Goal: Find specific page/section: Find specific page/section

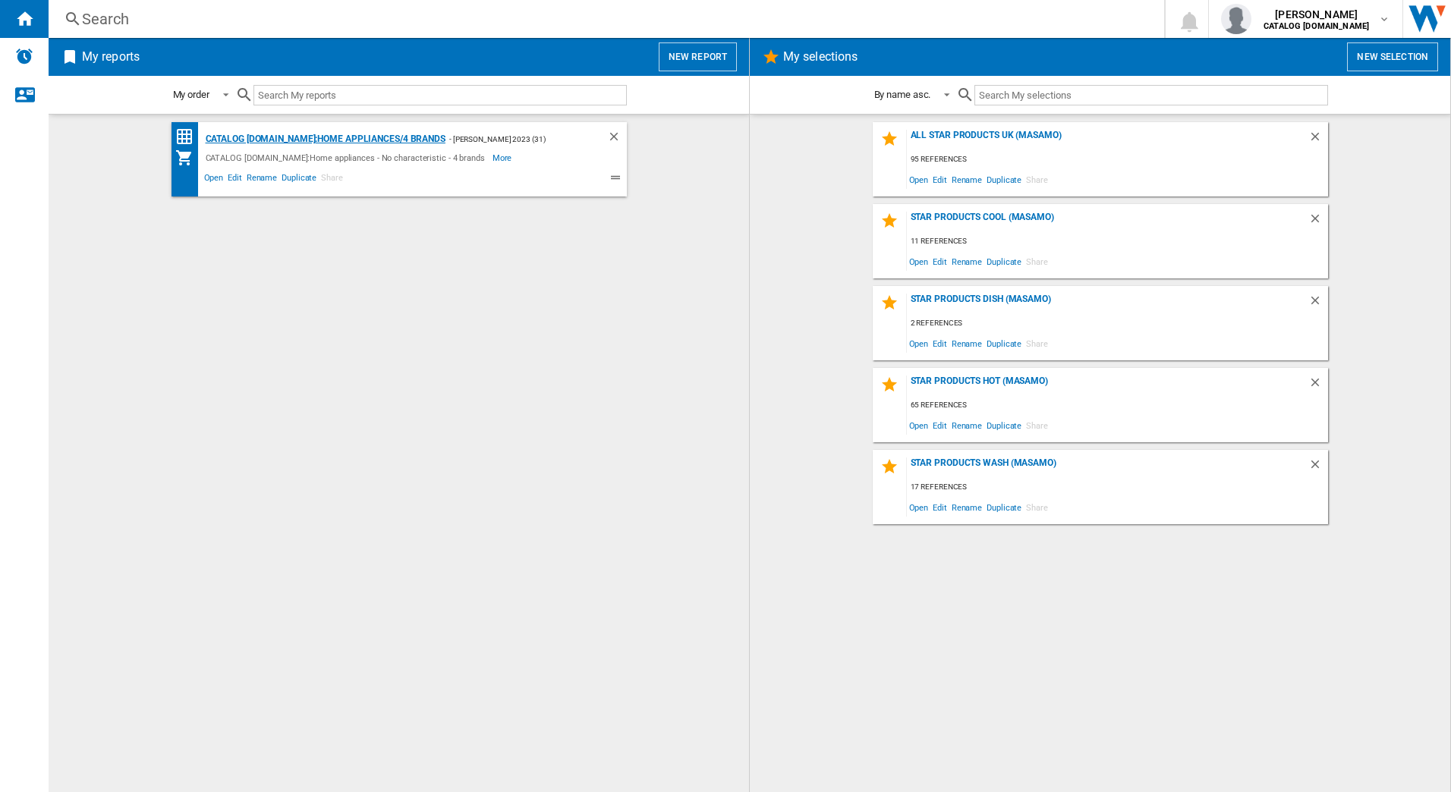
click at [430, 137] on div "CATALOG [DOMAIN_NAME]:Home appliances/4 brands" at bounding box center [324, 139] width 244 height 19
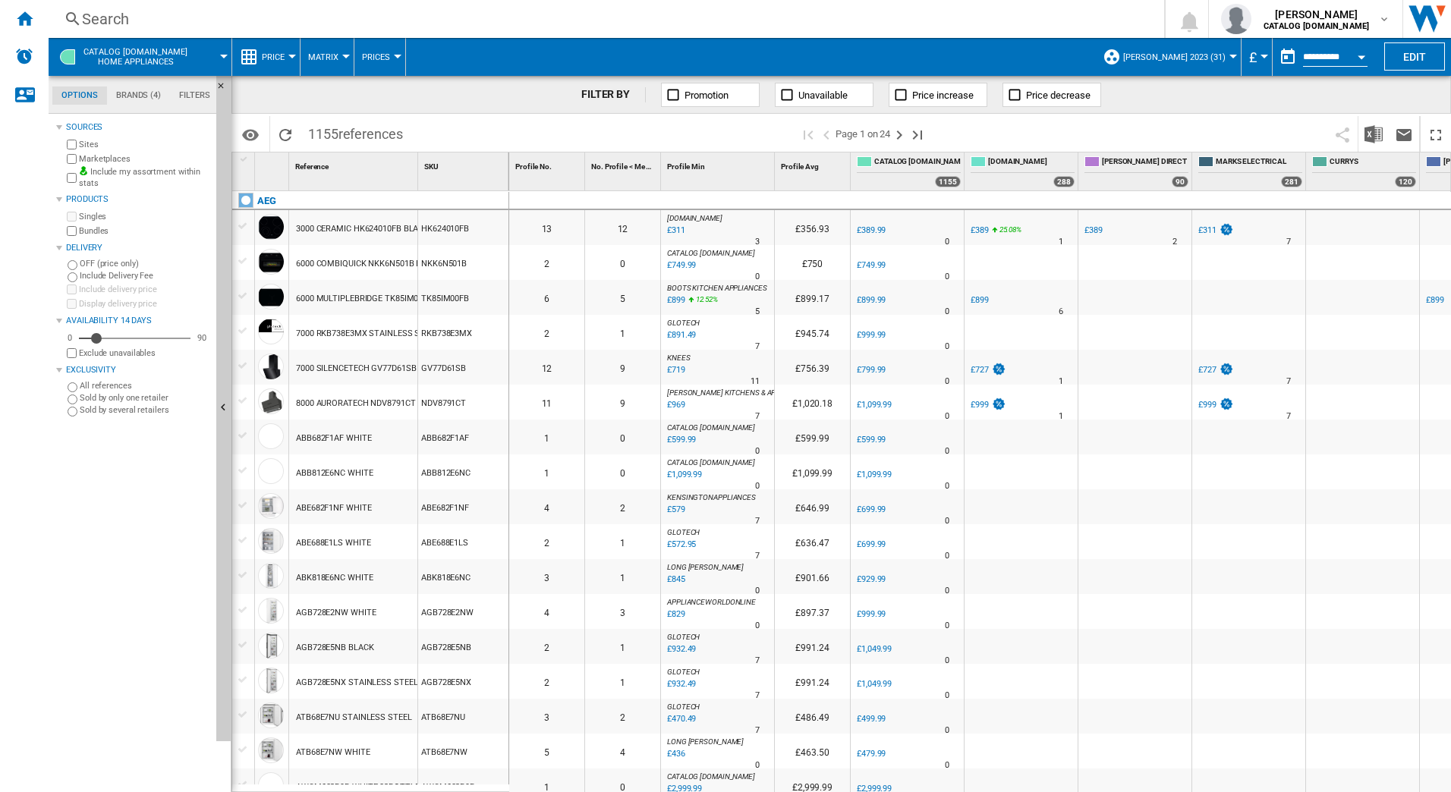
click at [228, 23] on div "Search" at bounding box center [603, 18] width 1043 height 21
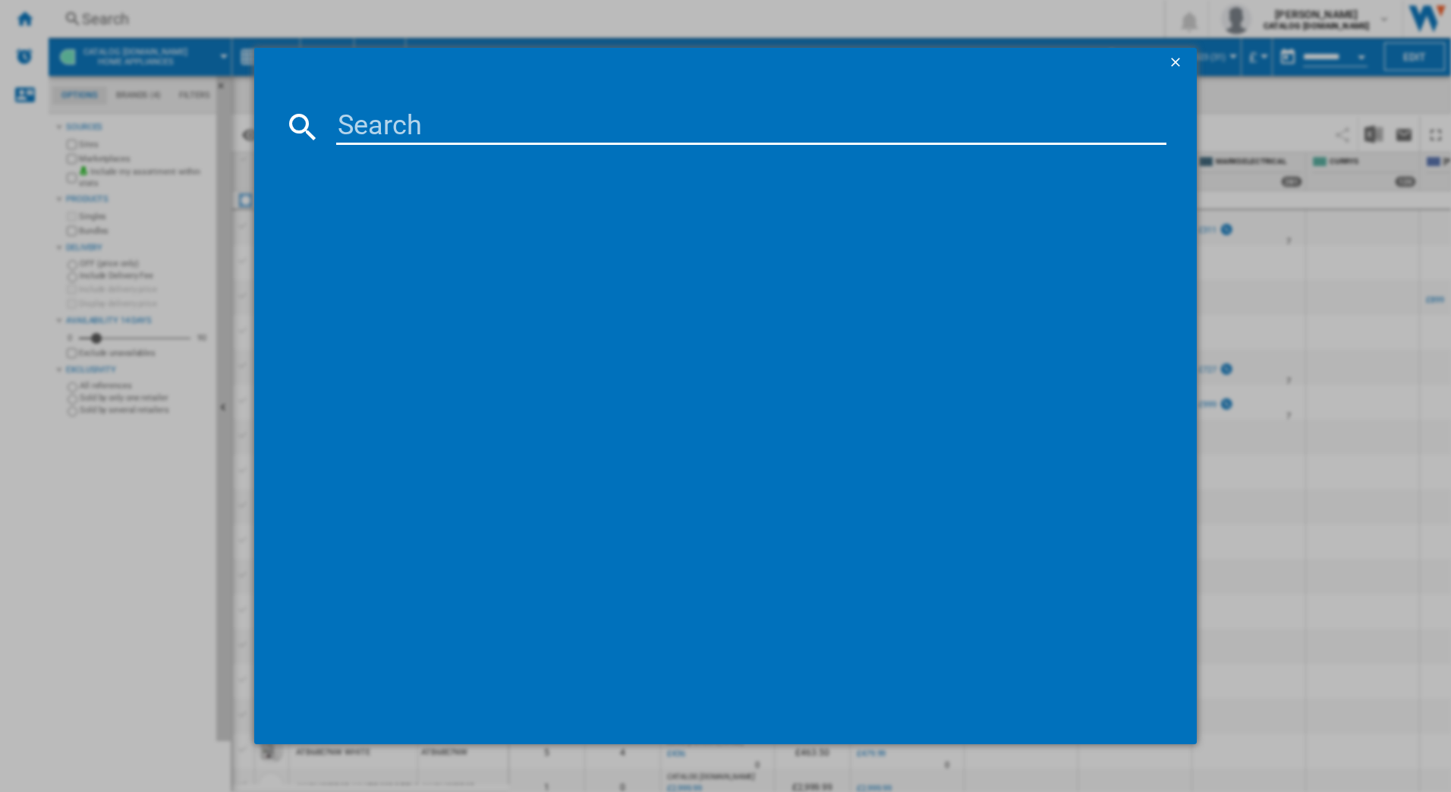
click at [375, 129] on input at bounding box center [751, 127] width 831 height 36
type input "dde5980g"
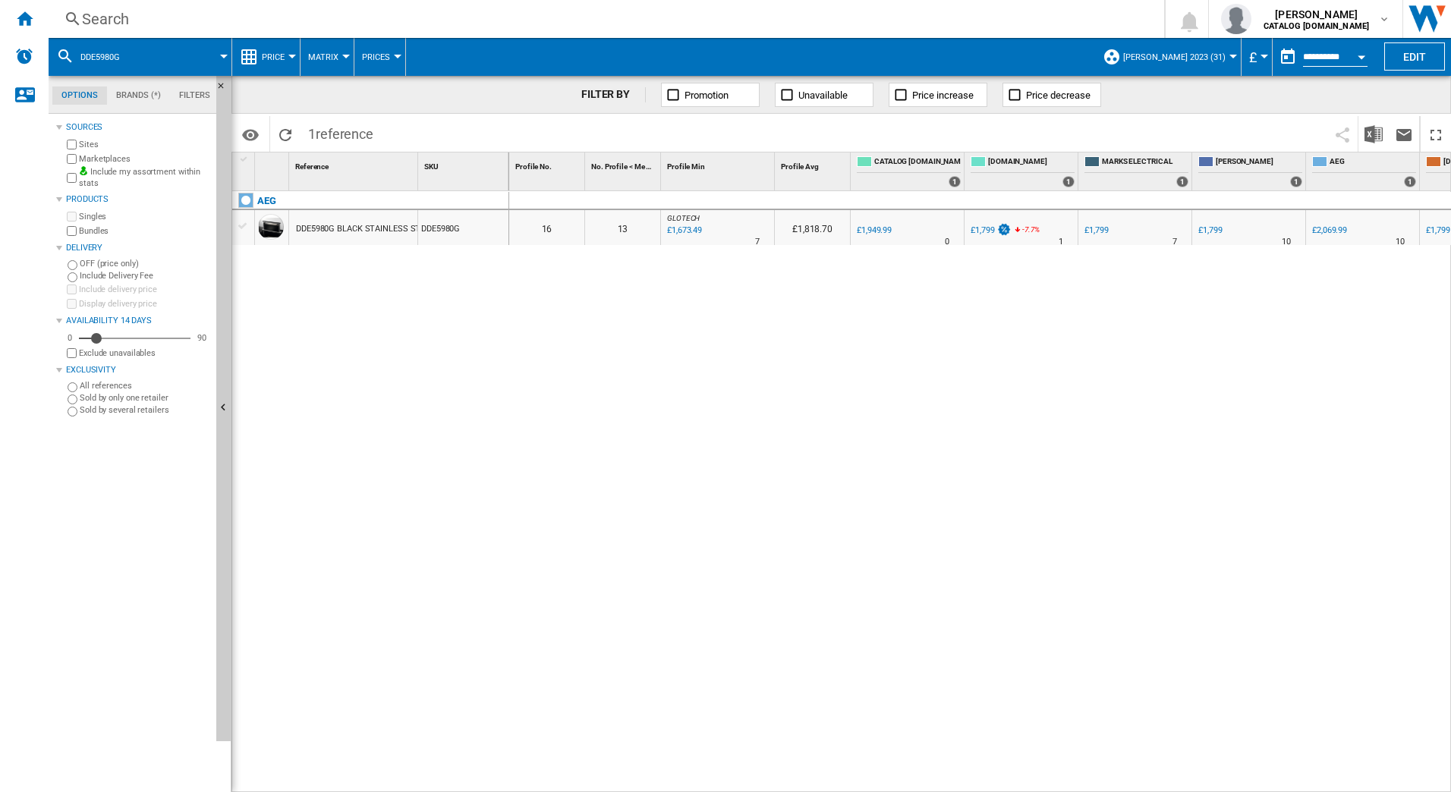
click at [137, 21] on div "Search" at bounding box center [603, 18] width 1043 height 21
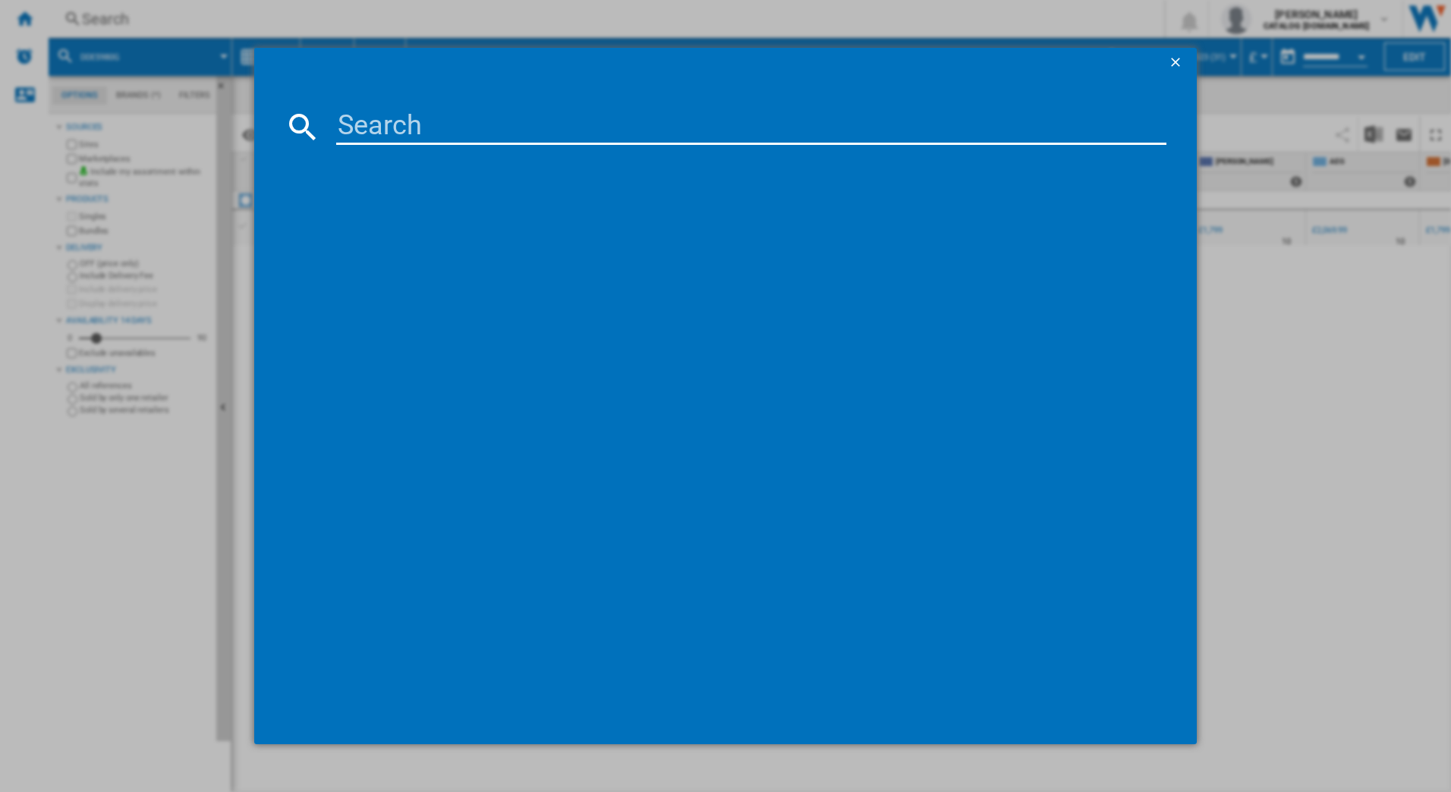
click at [377, 129] on input at bounding box center [751, 127] width 831 height 36
type input "fsb54607z"
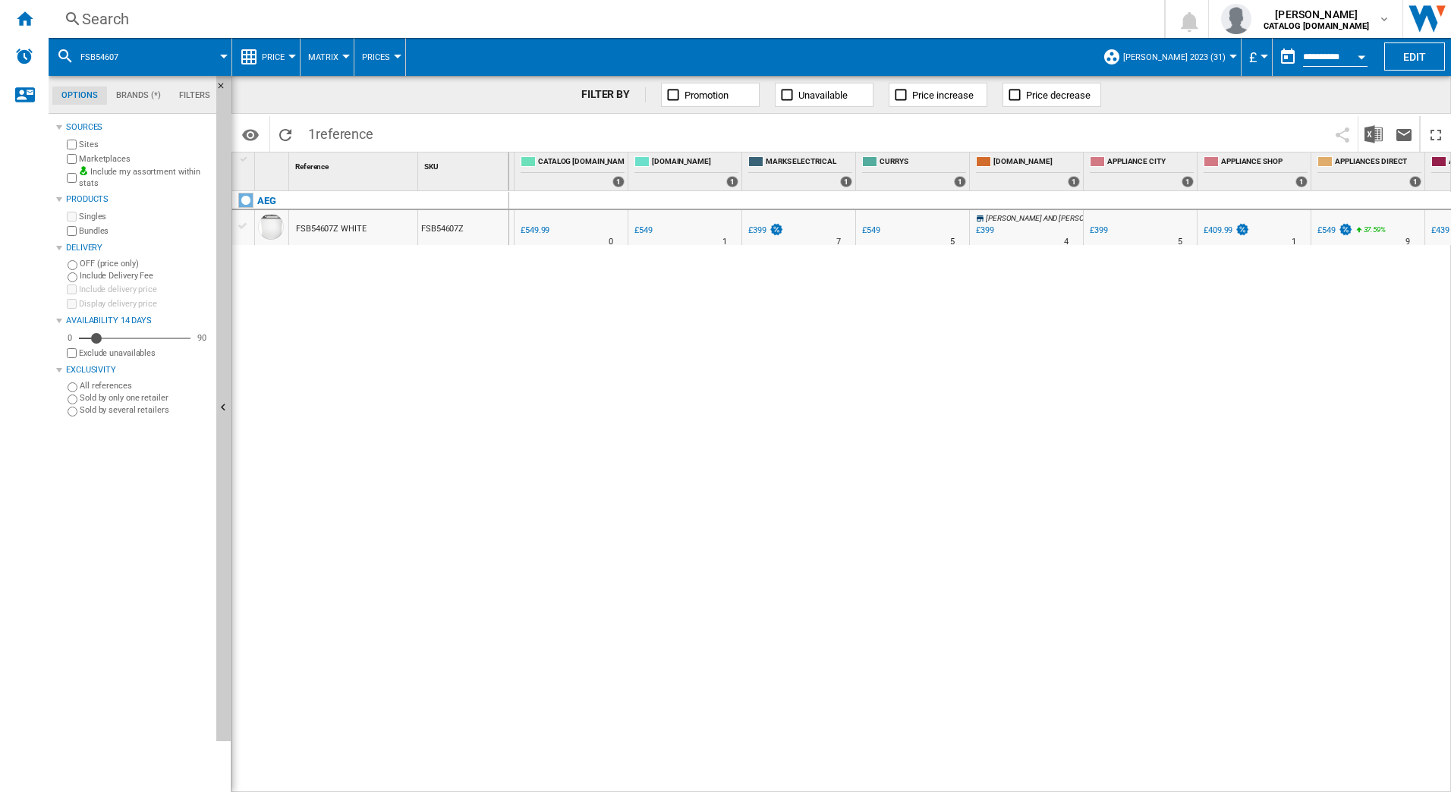
scroll to position [0, 355]
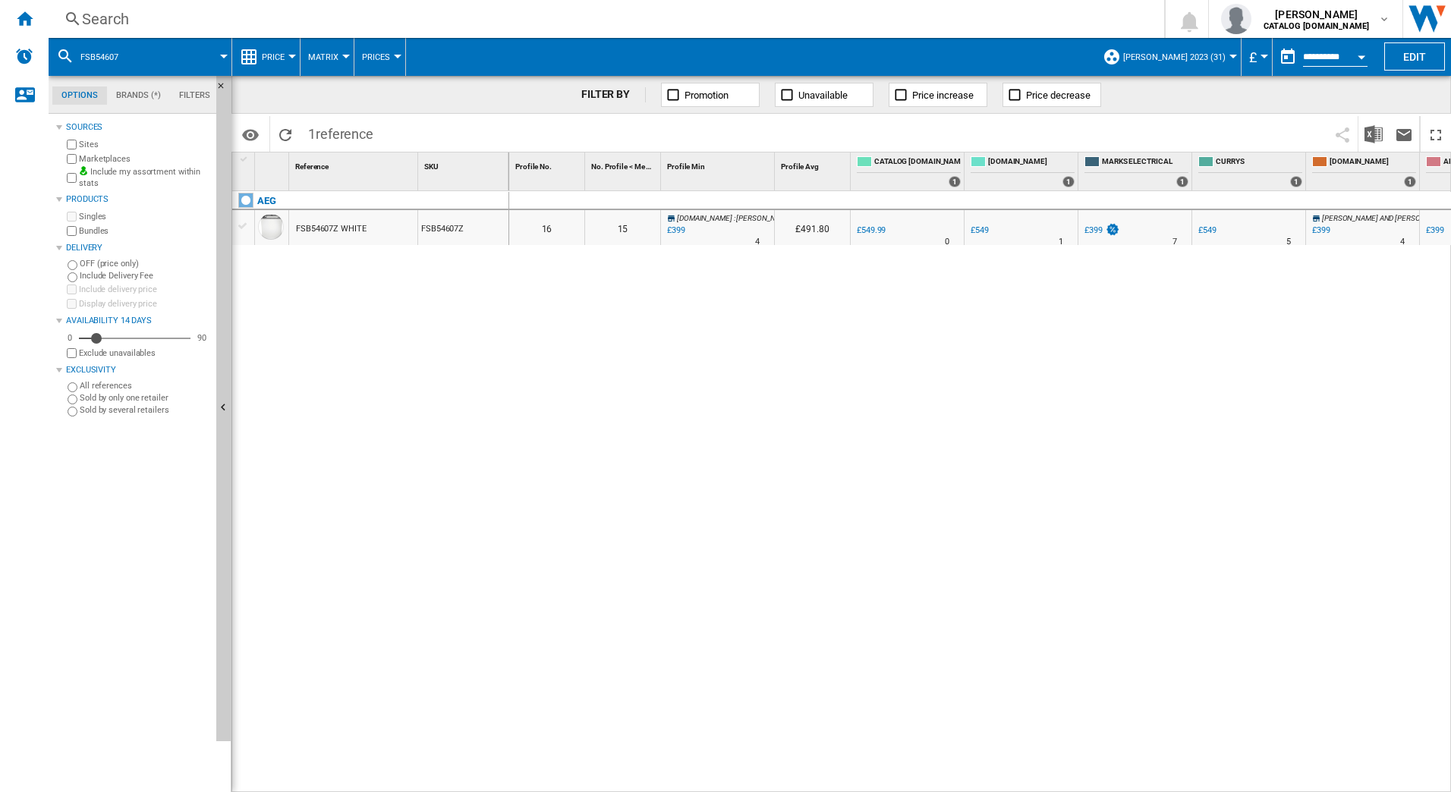
click at [156, 16] on div "Search" at bounding box center [603, 18] width 1043 height 21
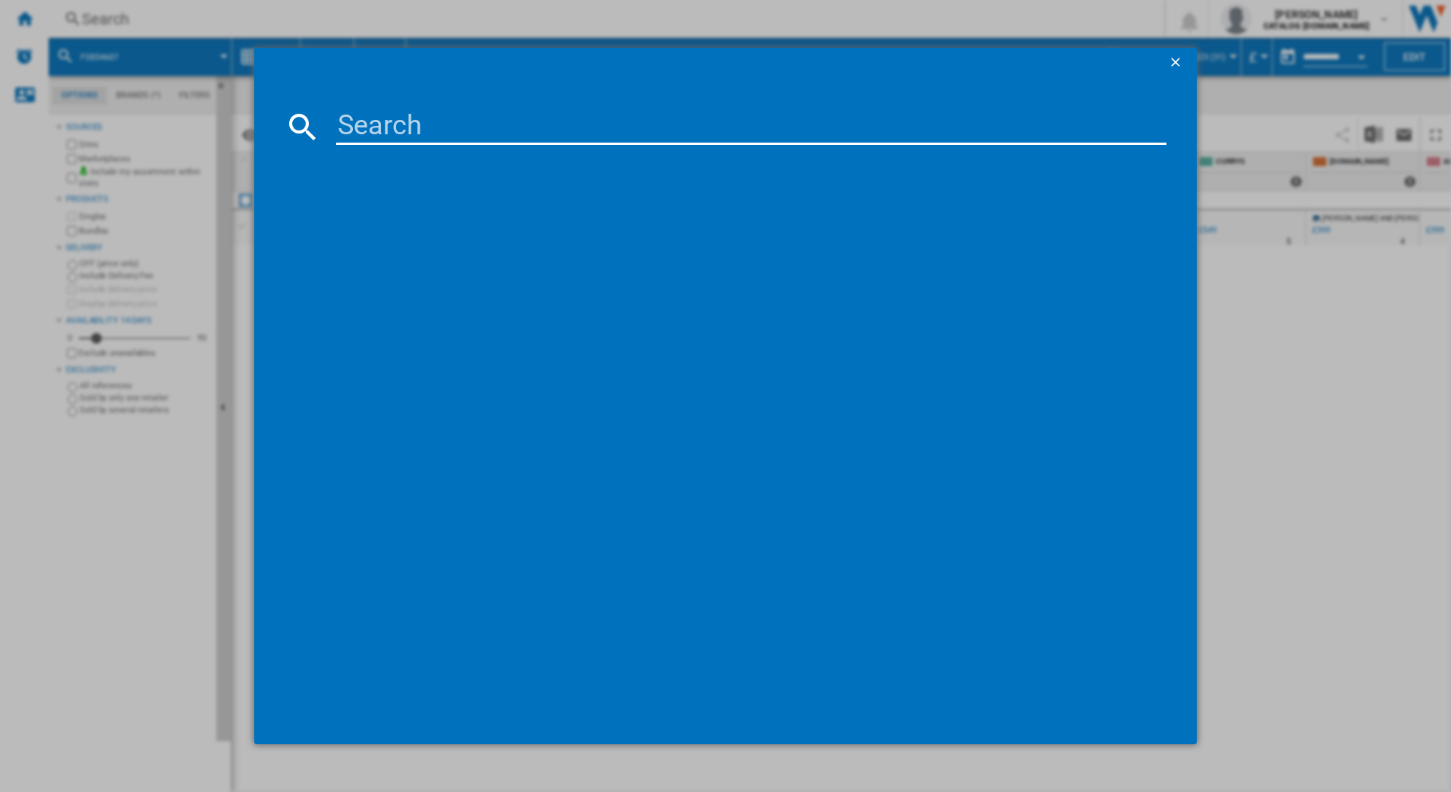
click at [348, 124] on input at bounding box center [751, 127] width 831 height 36
type input "hdb95623nb"
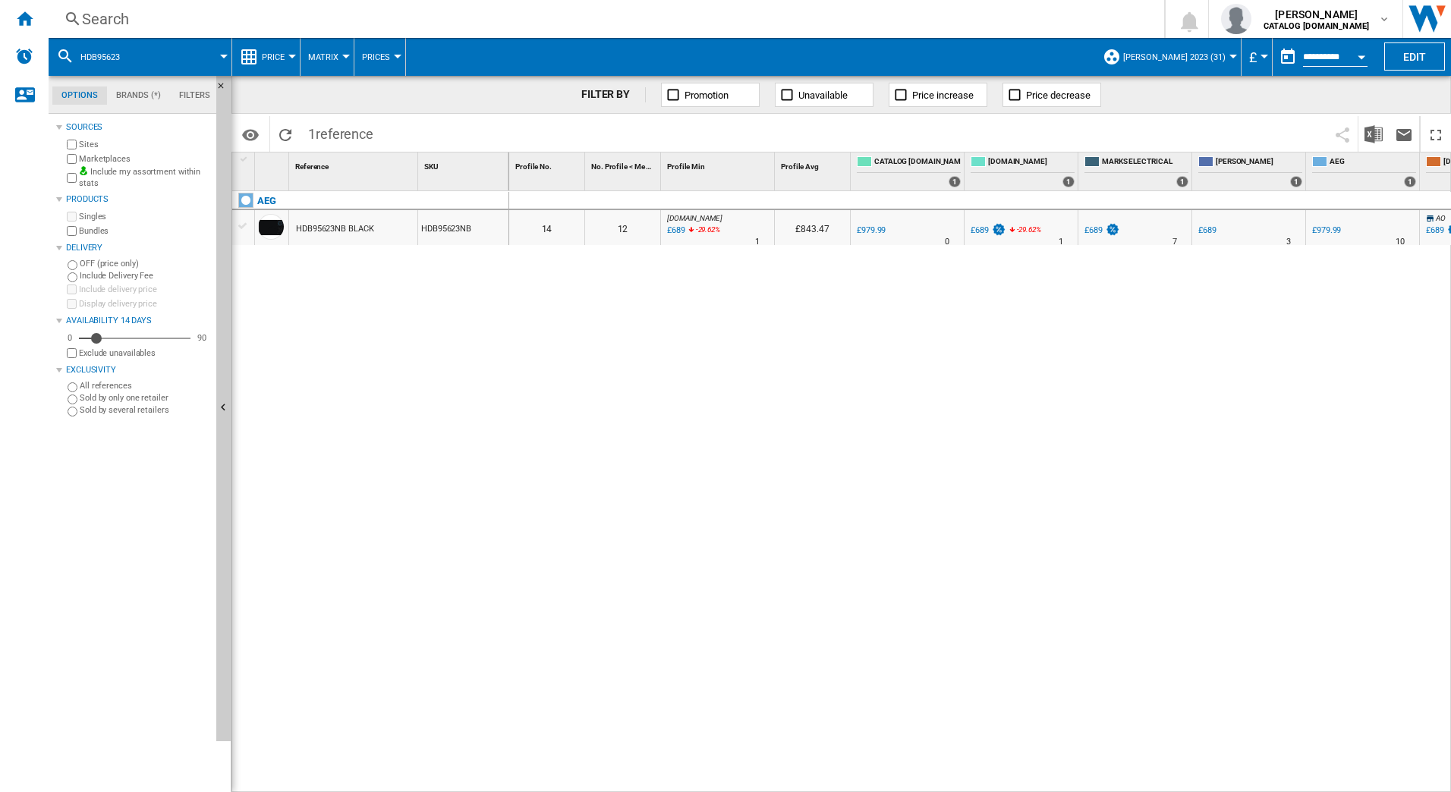
click at [231, 18] on div "Search" at bounding box center [603, 18] width 1043 height 21
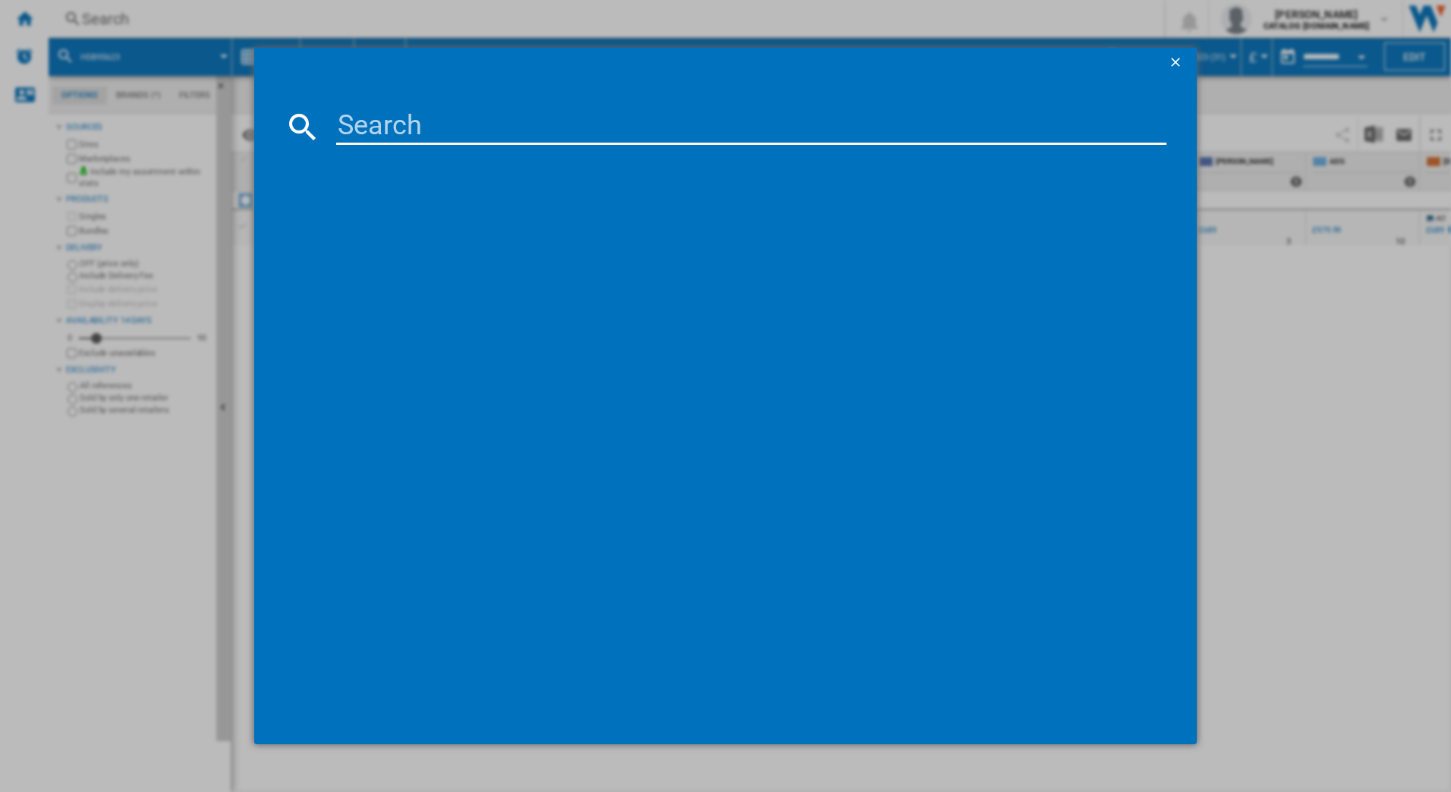
click at [352, 123] on input at bounding box center [751, 127] width 831 height 36
type input "tk6ds181es"
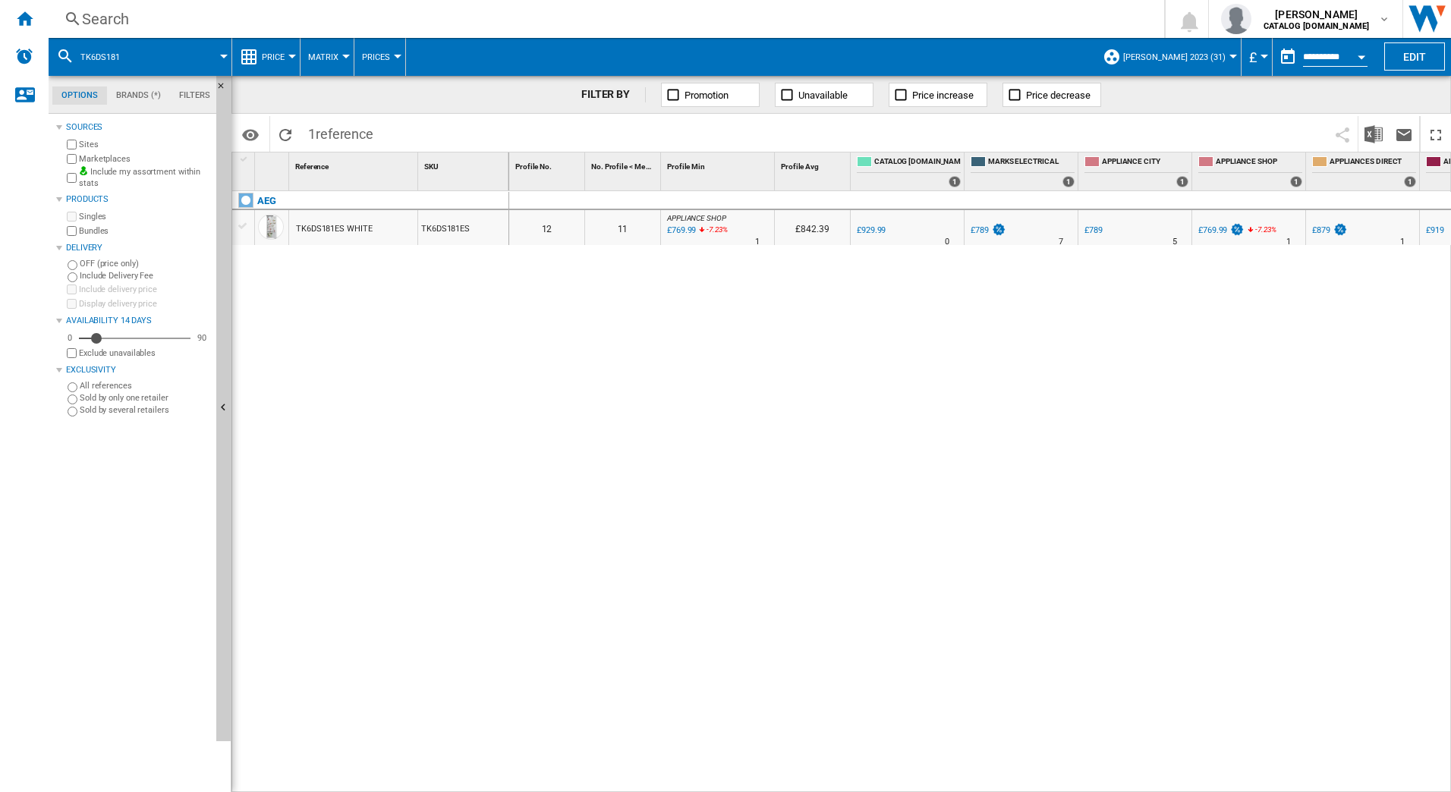
click at [173, 21] on div "Search" at bounding box center [603, 18] width 1043 height 21
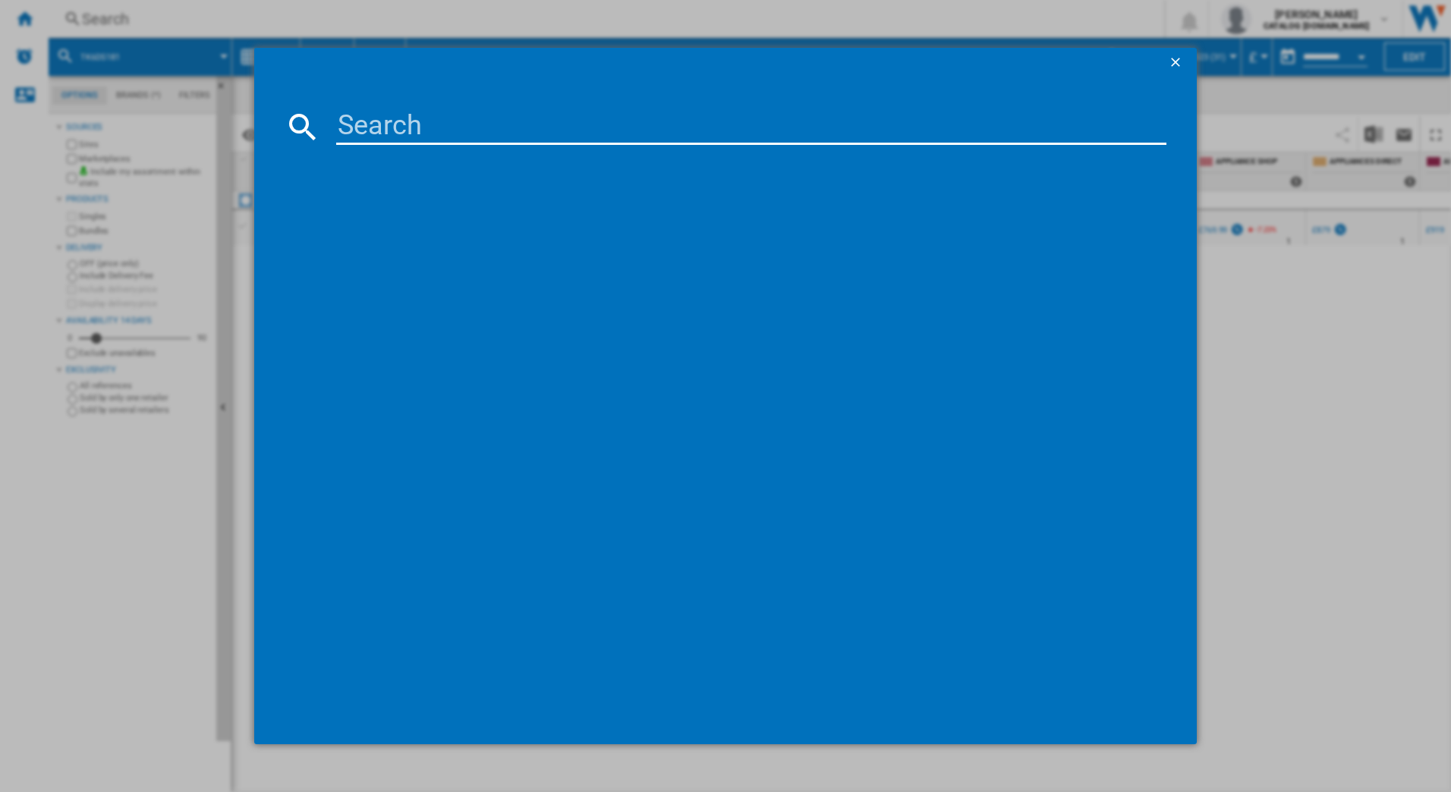
click at [374, 128] on input at bounding box center [751, 127] width 831 height 36
type input "tb7na181es"
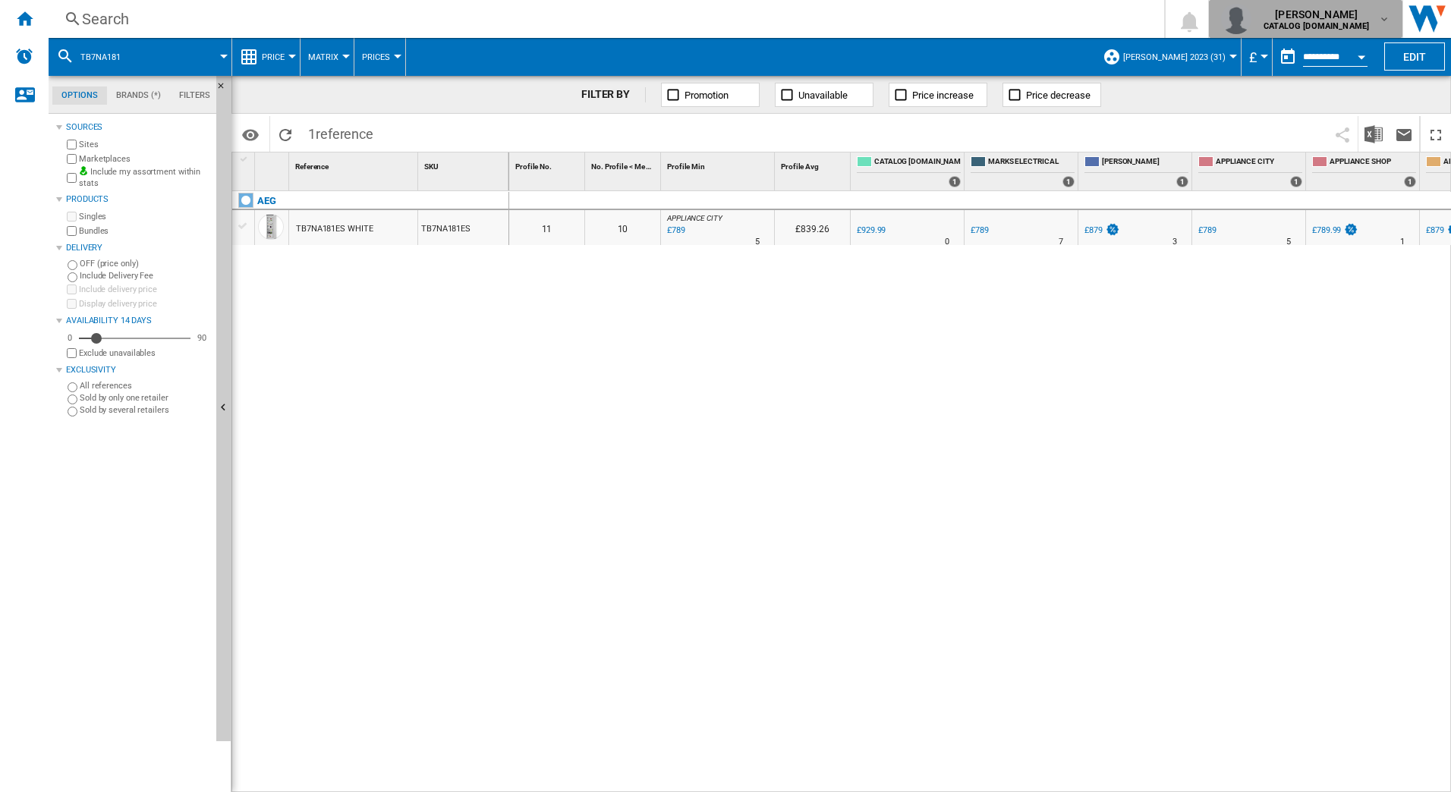
click at [1331, 16] on span "[PERSON_NAME]" at bounding box center [1317, 14] width 106 height 15
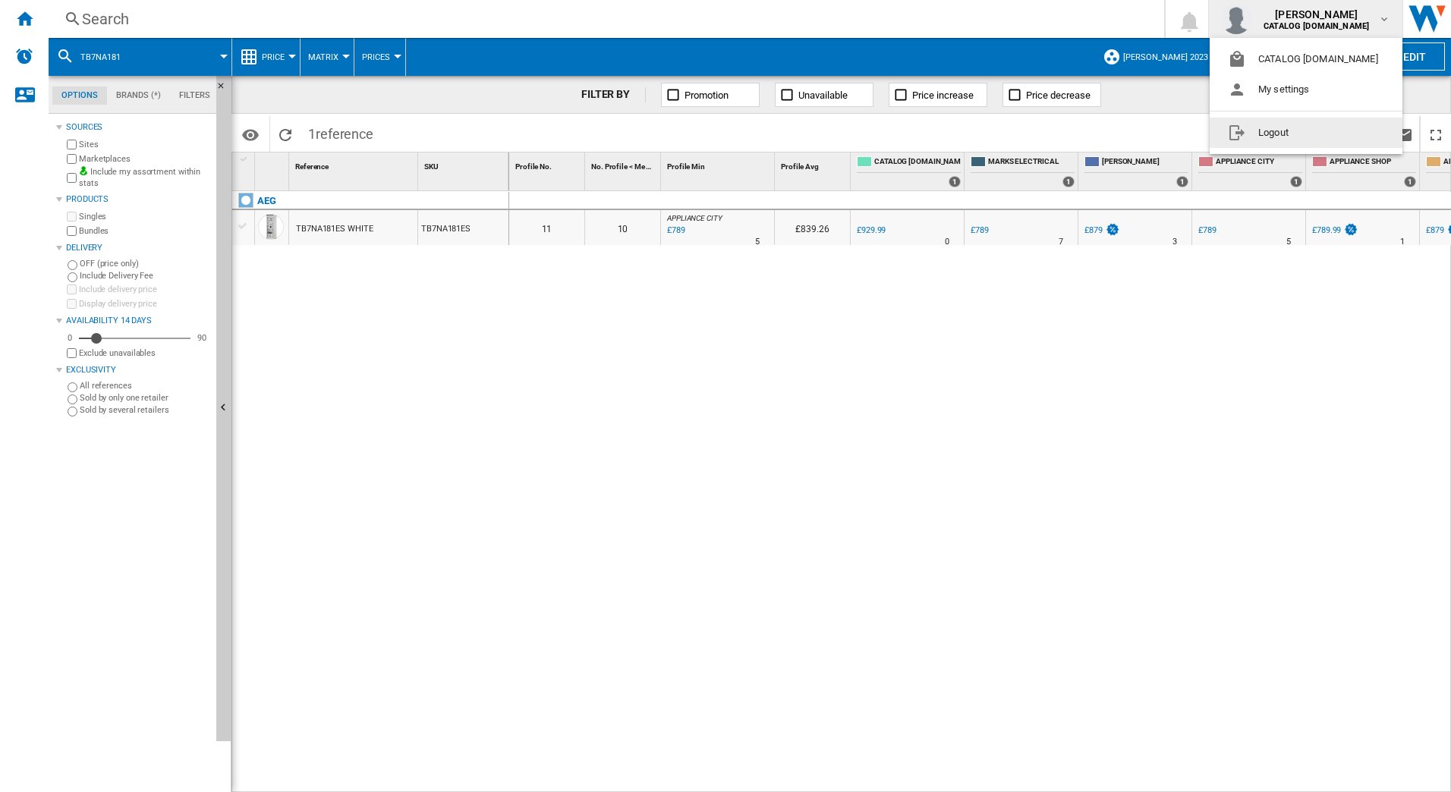
click at [1271, 139] on button "Logout" at bounding box center [1306, 133] width 193 height 30
